Goal: Information Seeking & Learning: Get advice/opinions

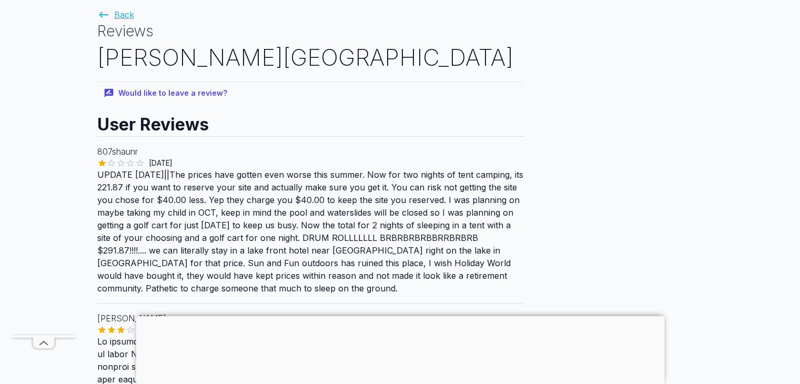
click at [120, 17] on link "Back" at bounding box center [115, 14] width 37 height 11
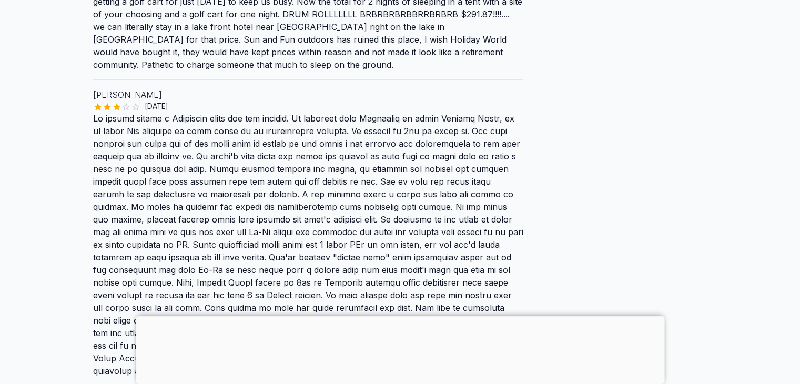
scroll to position [1316, 0]
